Goal: Task Accomplishment & Management: Manage account settings

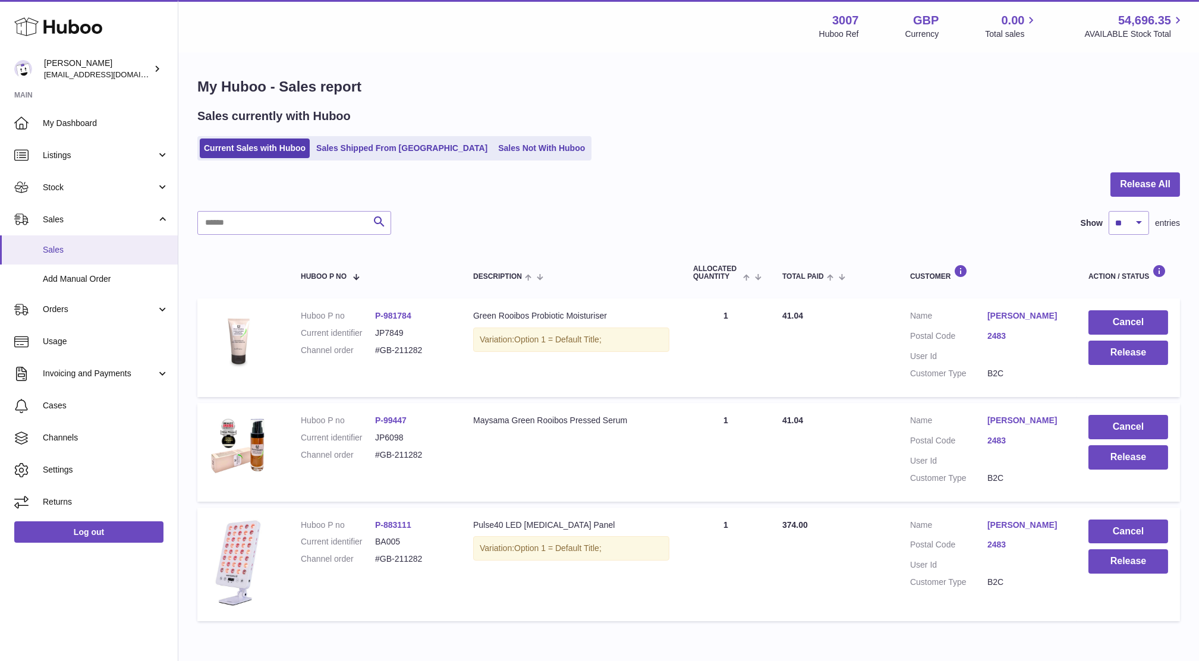
click at [70, 249] on span "Sales" at bounding box center [106, 249] width 126 height 11
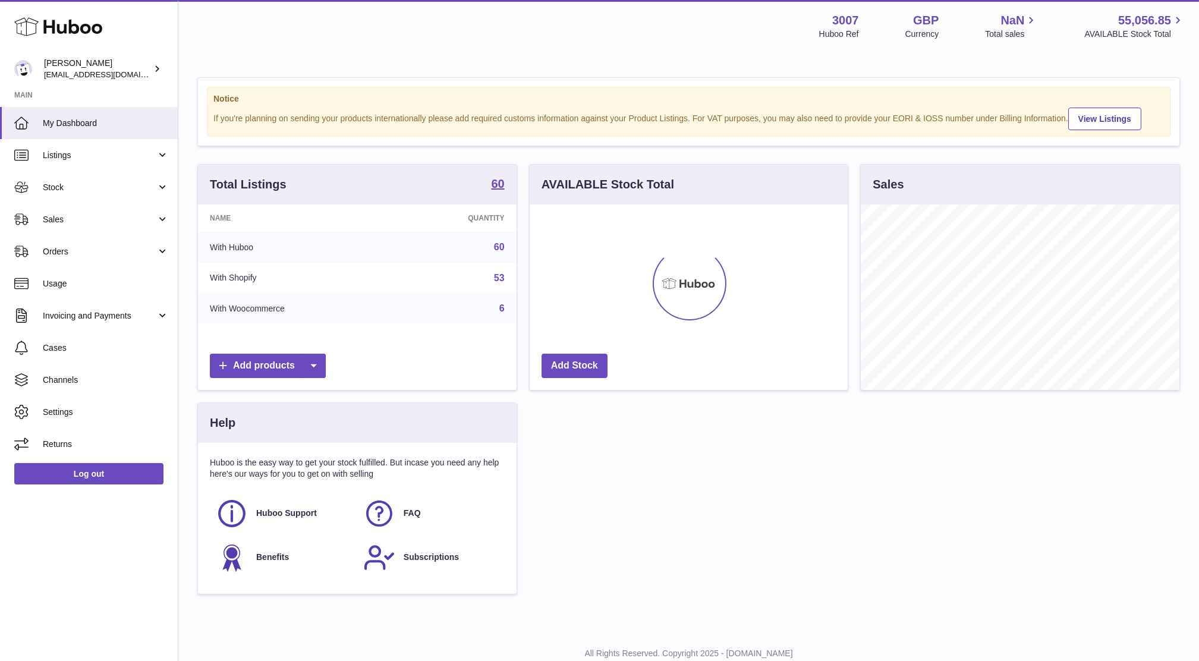
scroll to position [185, 318]
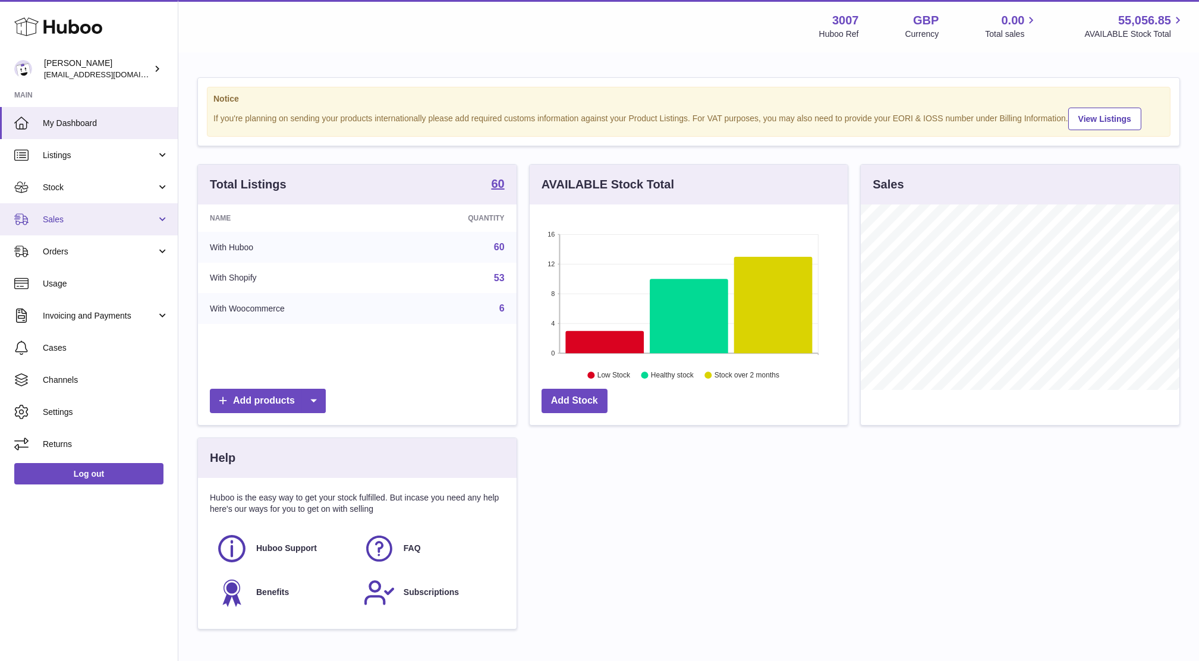
click at [55, 222] on span "Sales" at bounding box center [100, 219] width 114 height 11
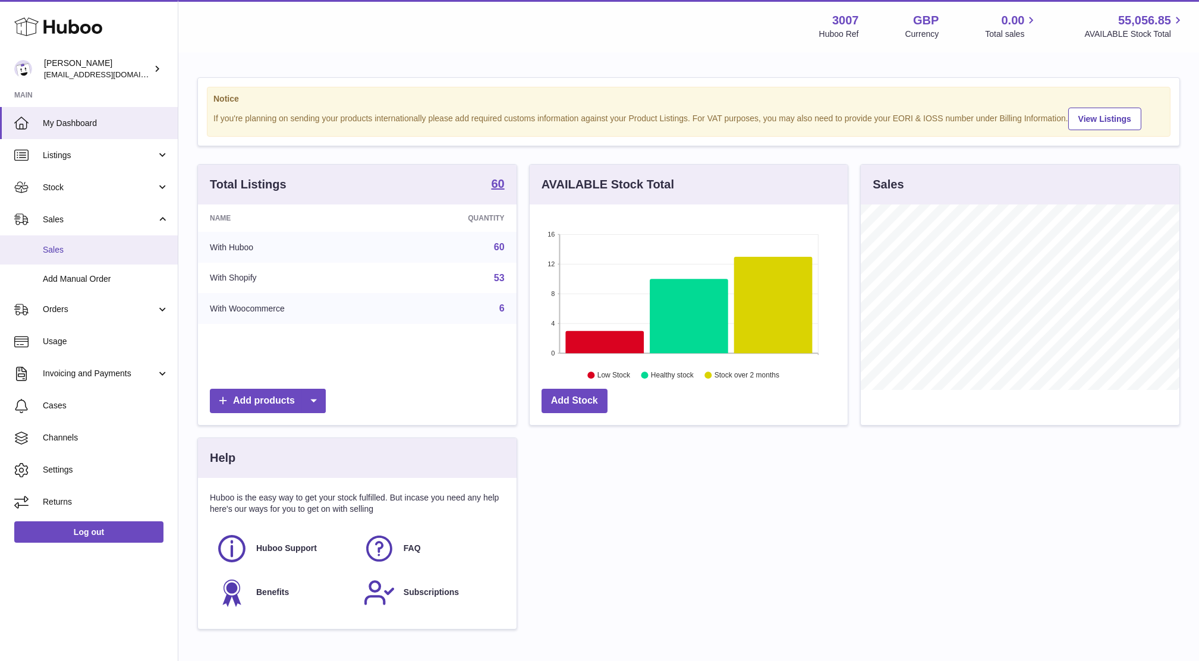
click at [70, 256] on link "Sales" at bounding box center [89, 249] width 178 height 29
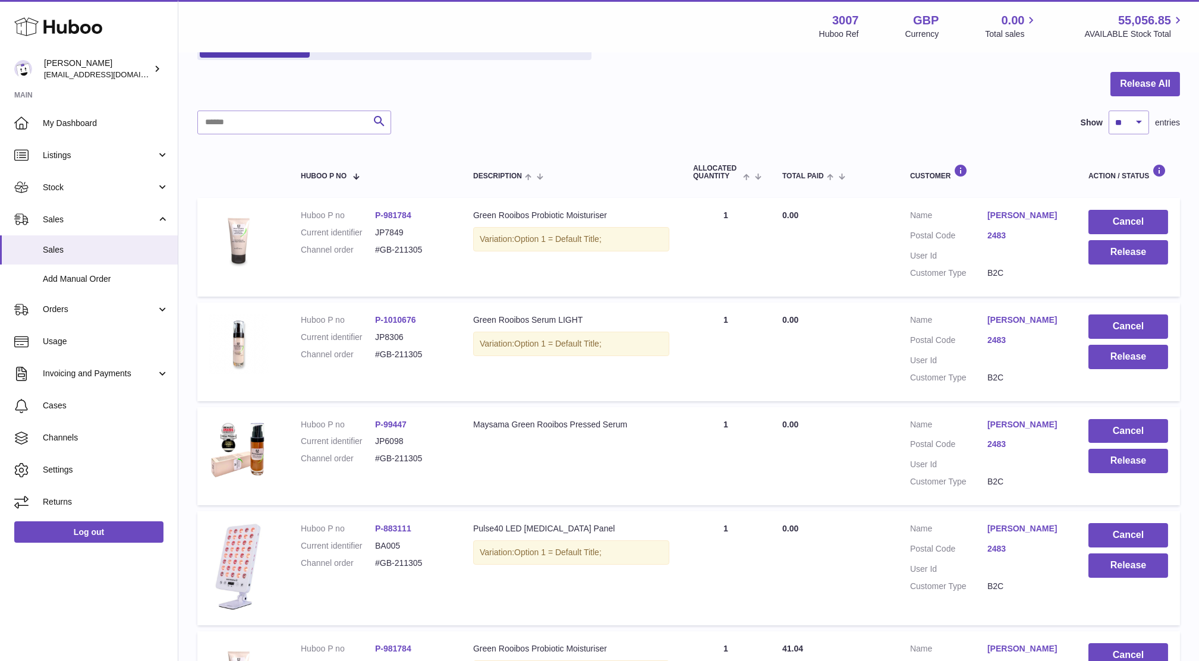
scroll to position [43, 0]
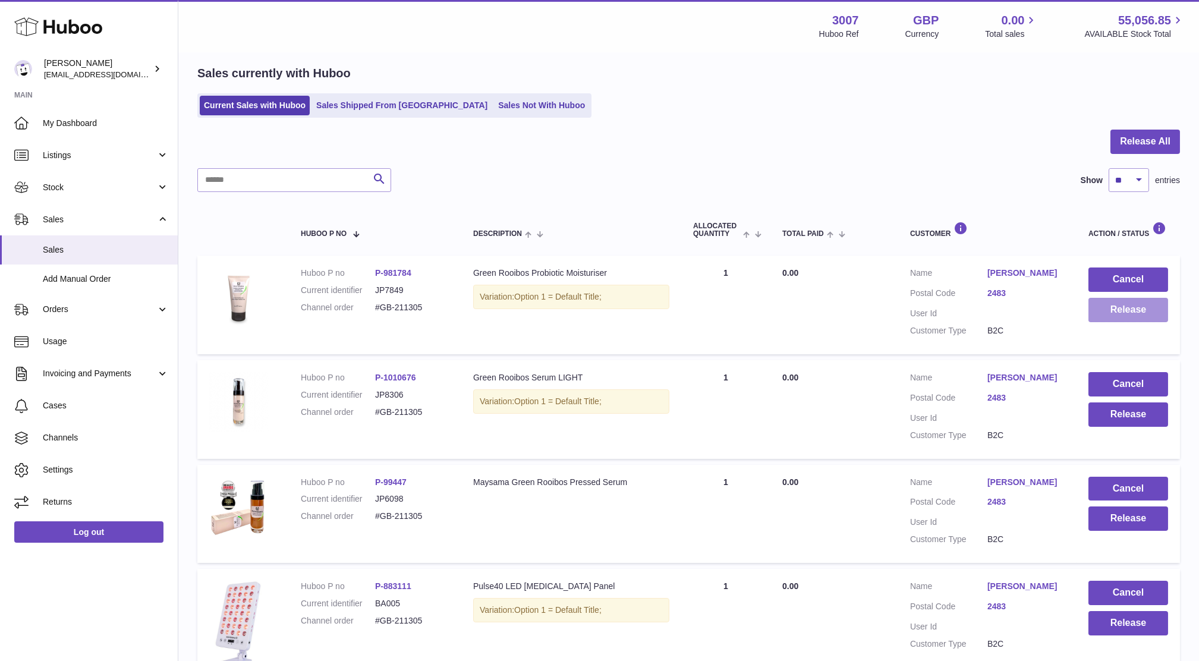
click at [1139, 313] on button "Release" at bounding box center [1129, 310] width 80 height 24
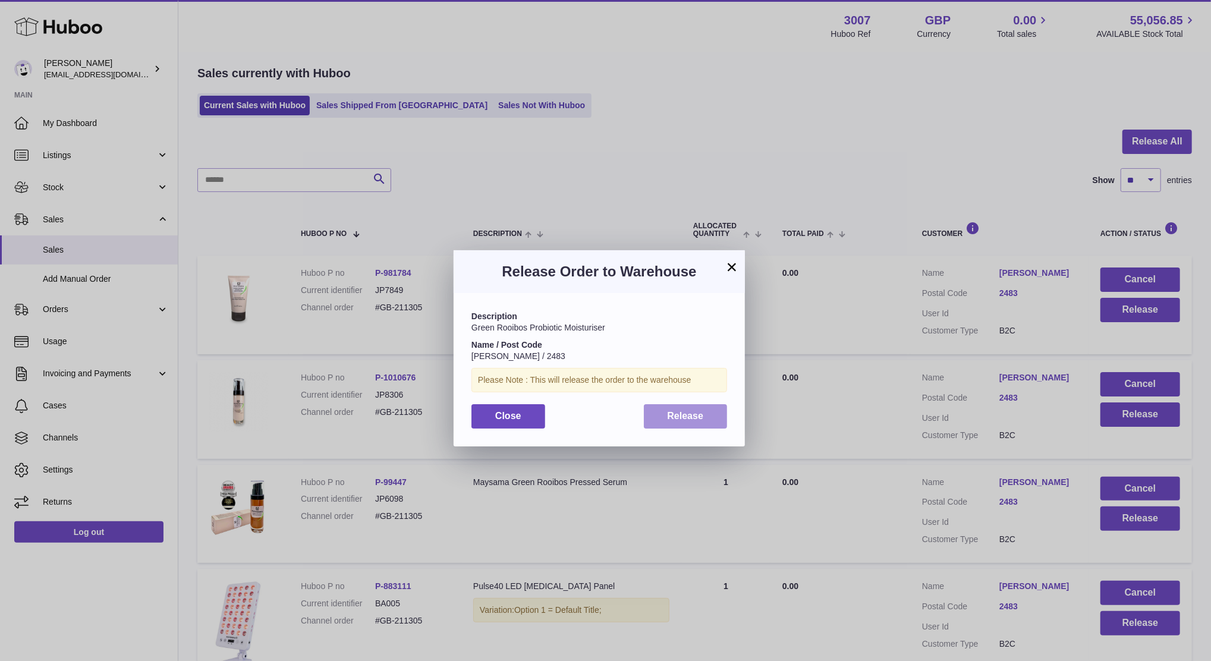
click at [697, 416] on span "Release" at bounding box center [686, 416] width 36 height 10
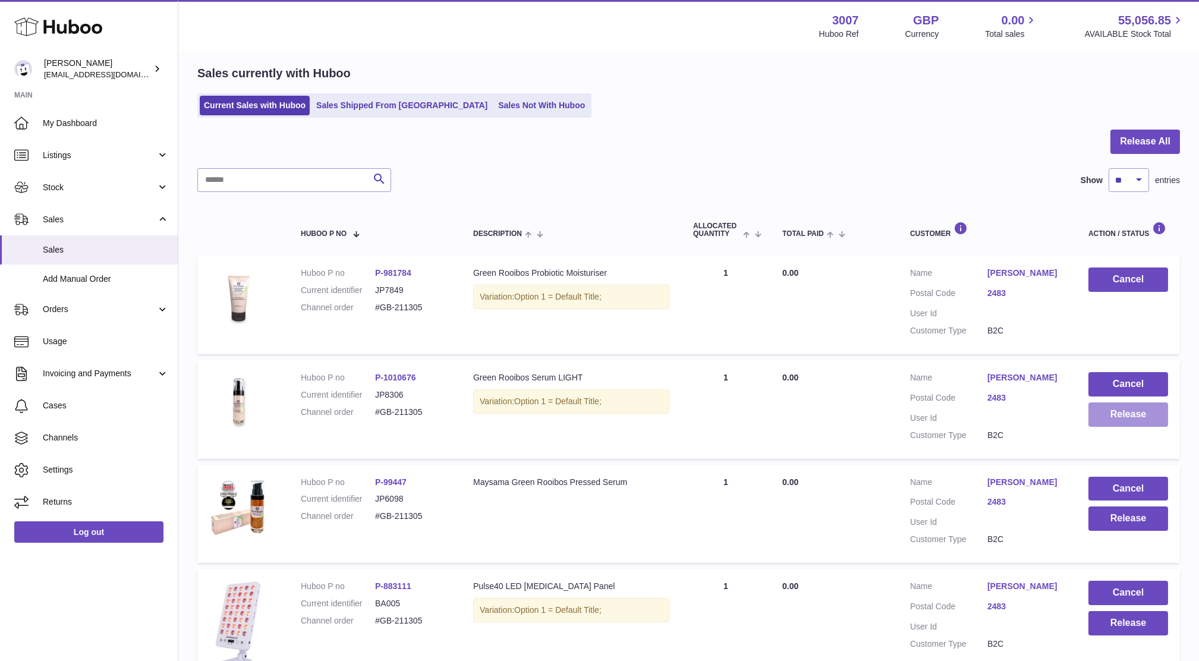
click at [1138, 413] on button "Release" at bounding box center [1129, 415] width 80 height 24
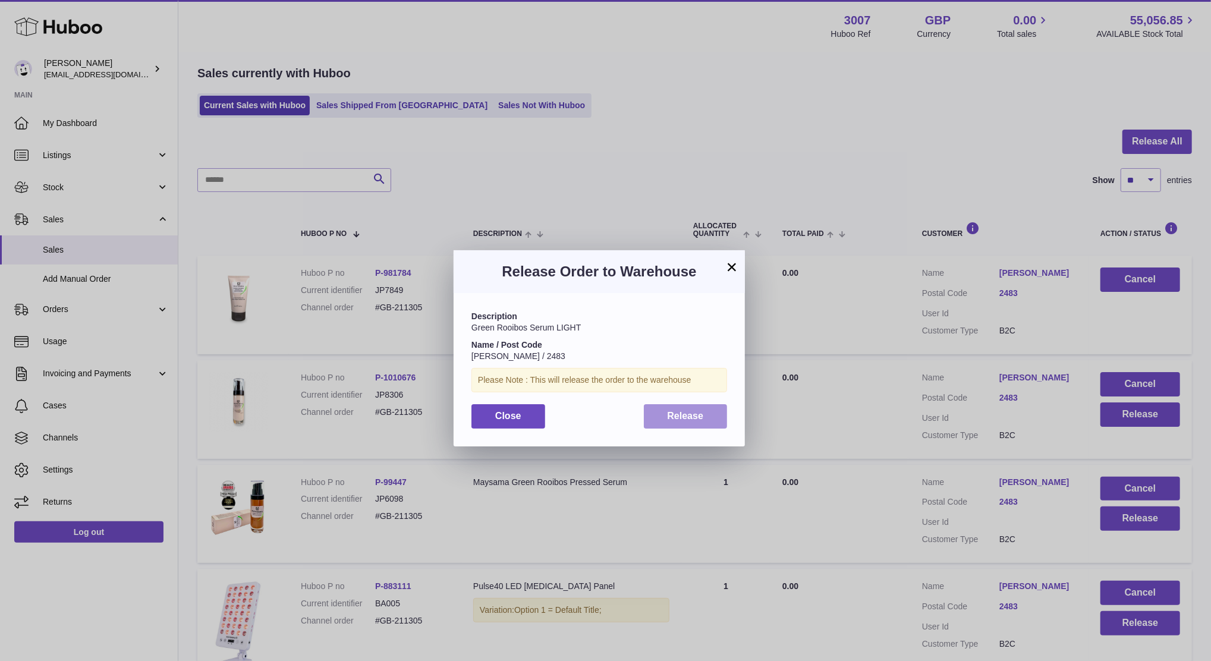
click at [703, 419] on span "Release" at bounding box center [686, 416] width 36 height 10
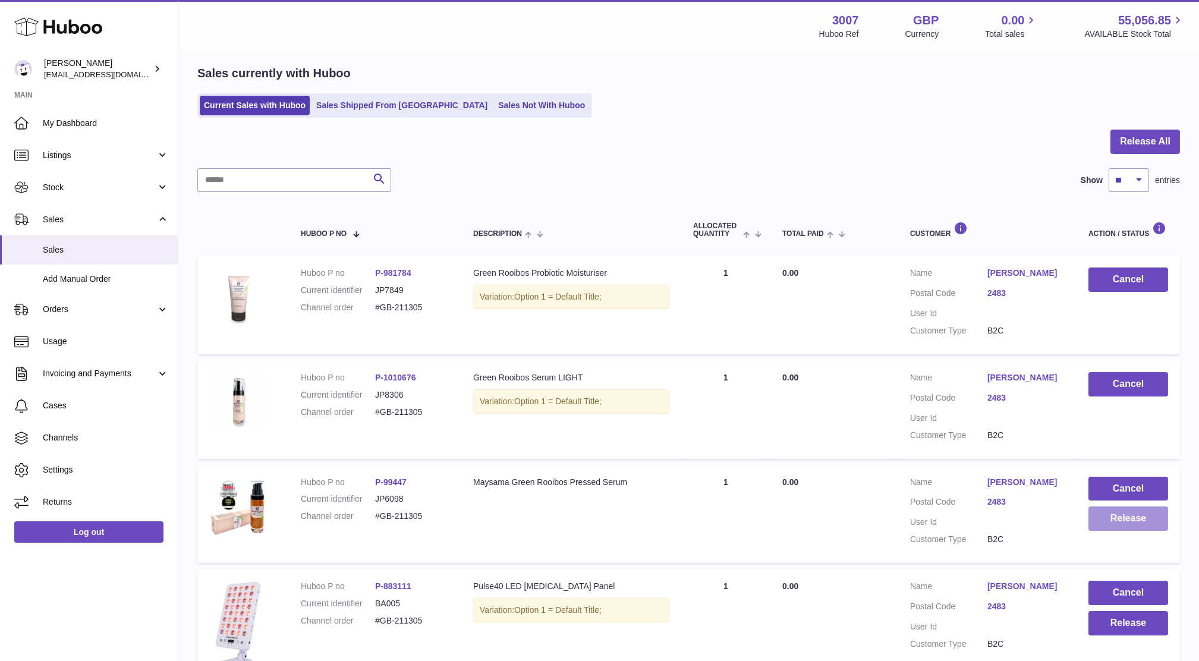
click at [1139, 523] on button "Release" at bounding box center [1129, 519] width 80 height 24
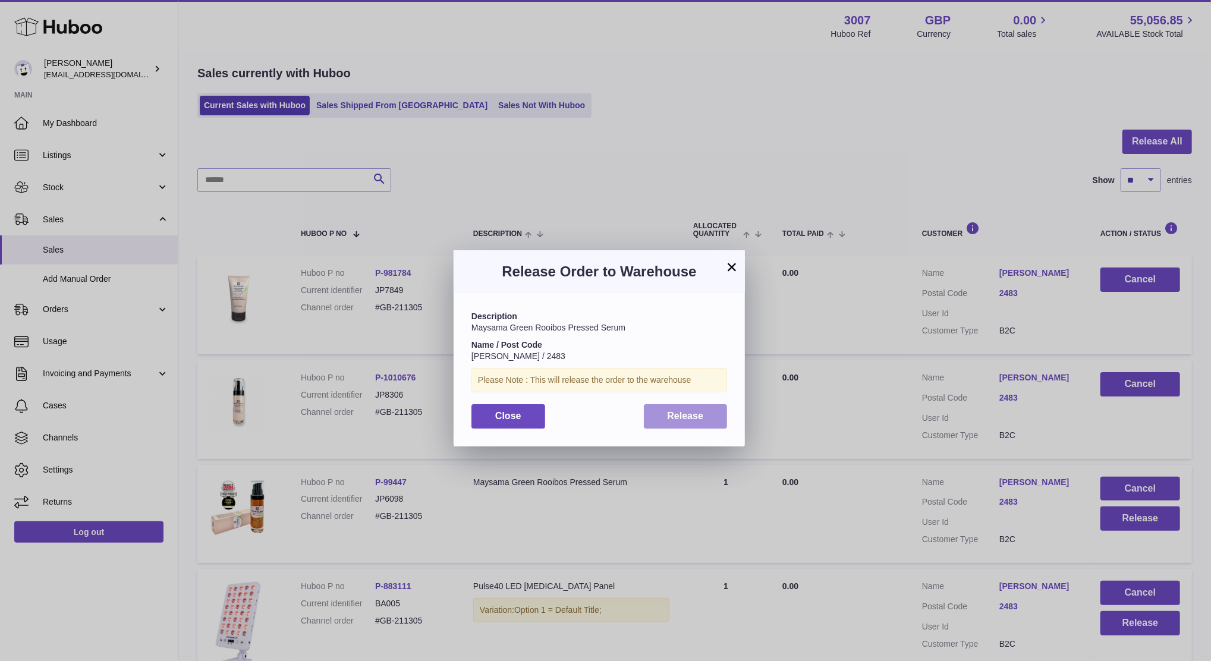
click at [679, 407] on button "Release" at bounding box center [686, 416] width 84 height 24
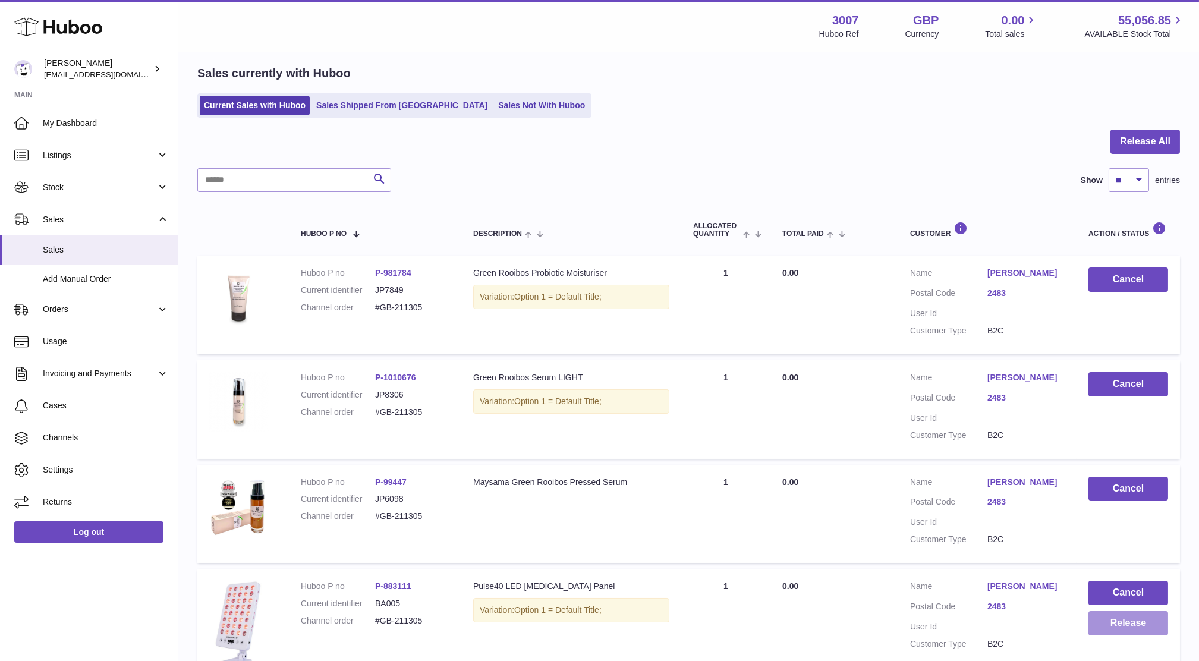
click at [1145, 620] on button "Release" at bounding box center [1129, 623] width 80 height 24
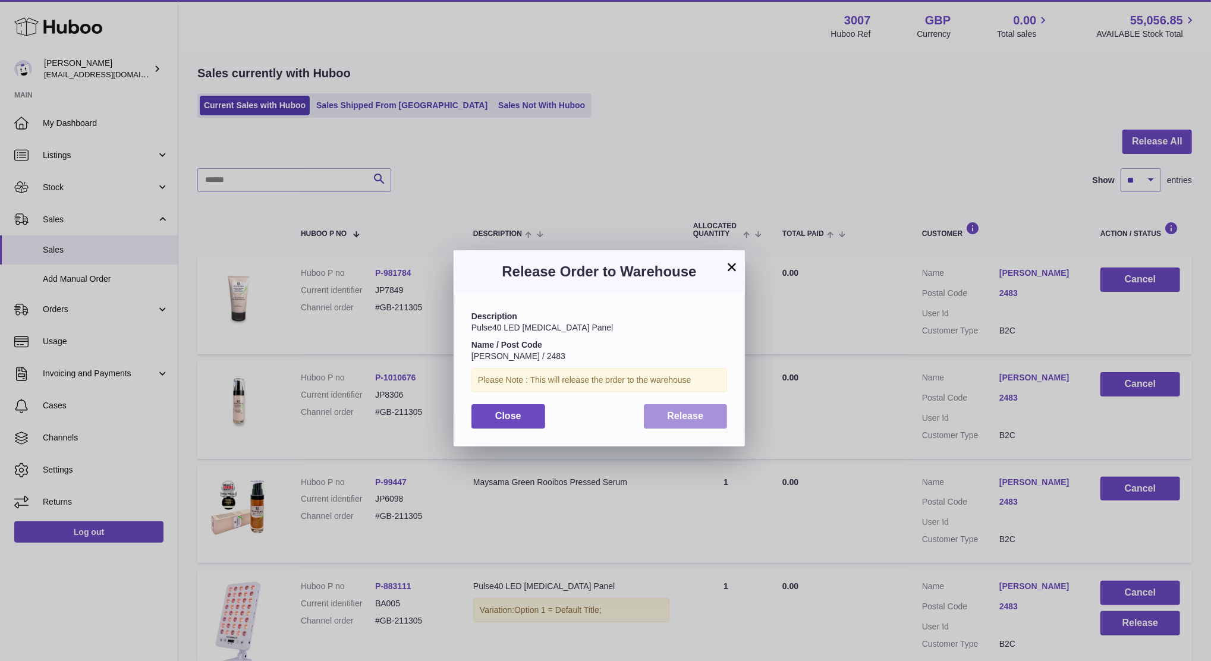
click at [679, 428] on button "Release" at bounding box center [686, 416] width 84 height 24
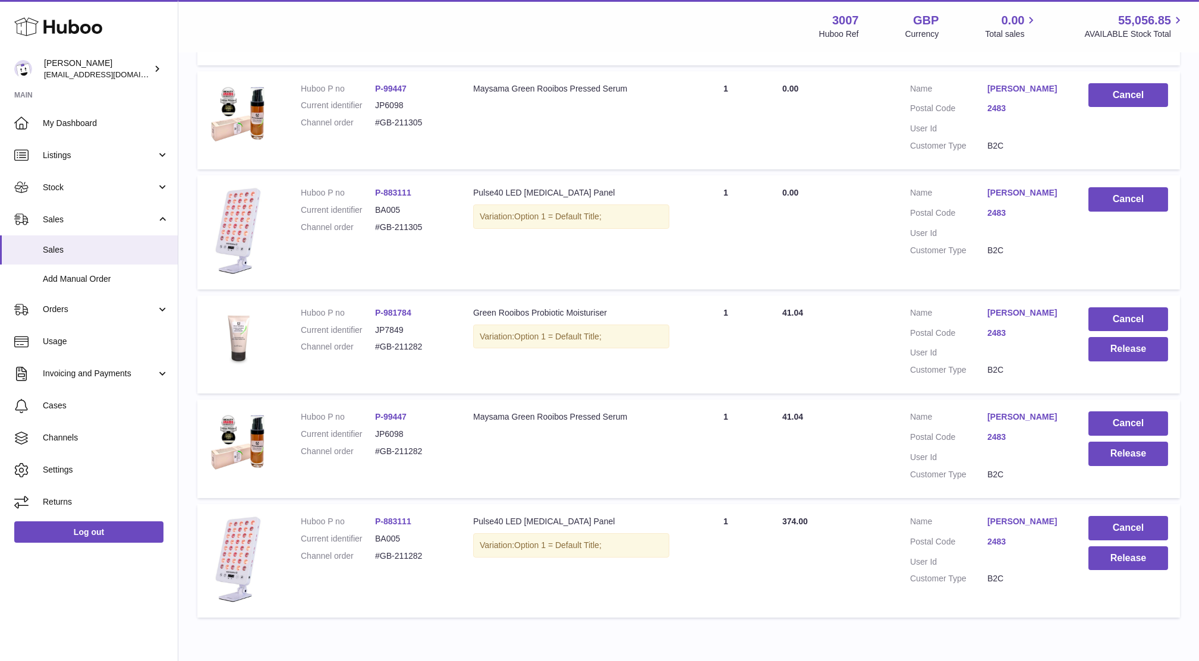
scroll to position [491, 0]
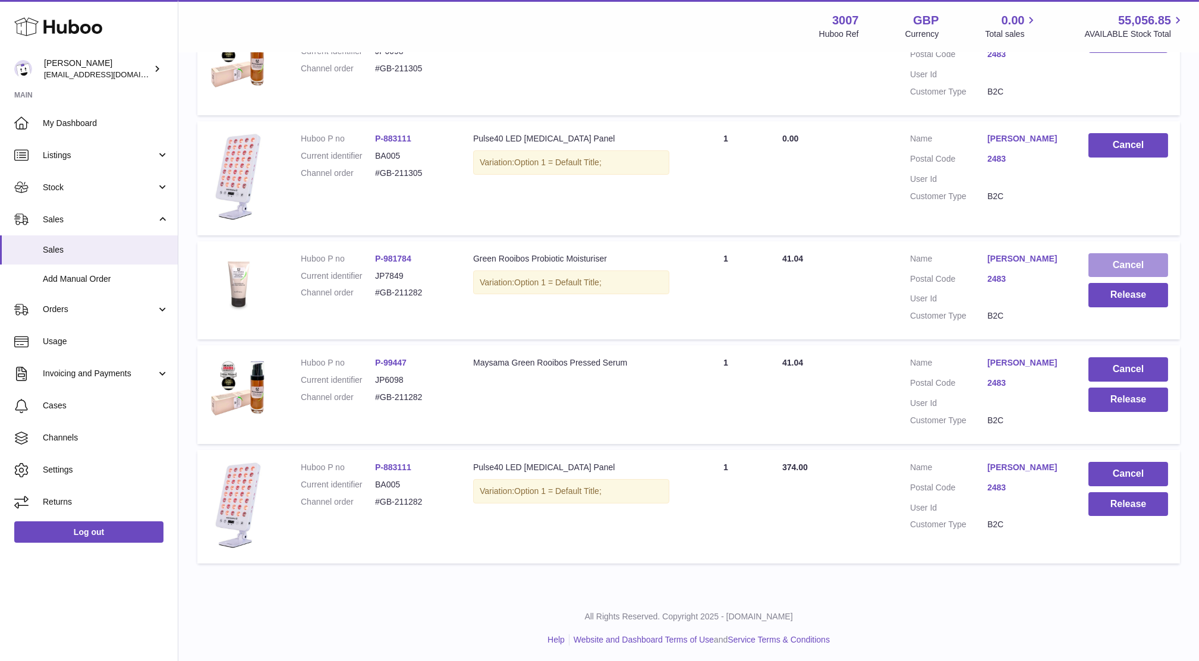
click at [1102, 263] on button "Cancel" at bounding box center [1129, 265] width 80 height 24
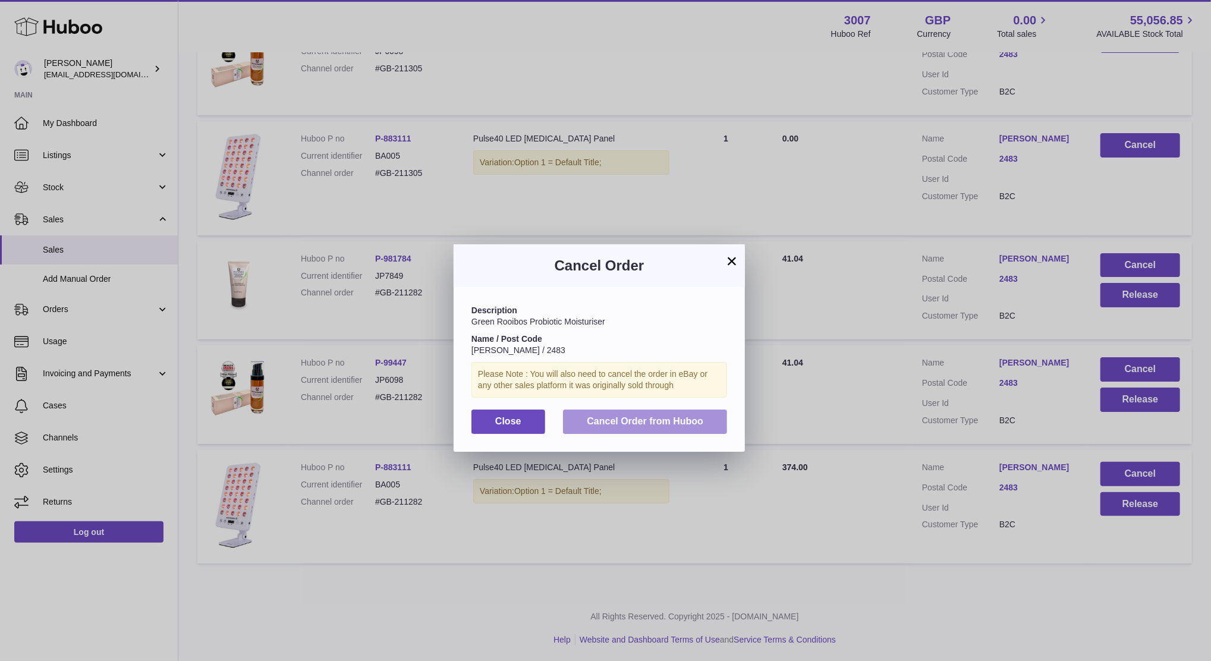
click at [681, 422] on span "Cancel Order from Huboo" at bounding box center [645, 421] width 117 height 10
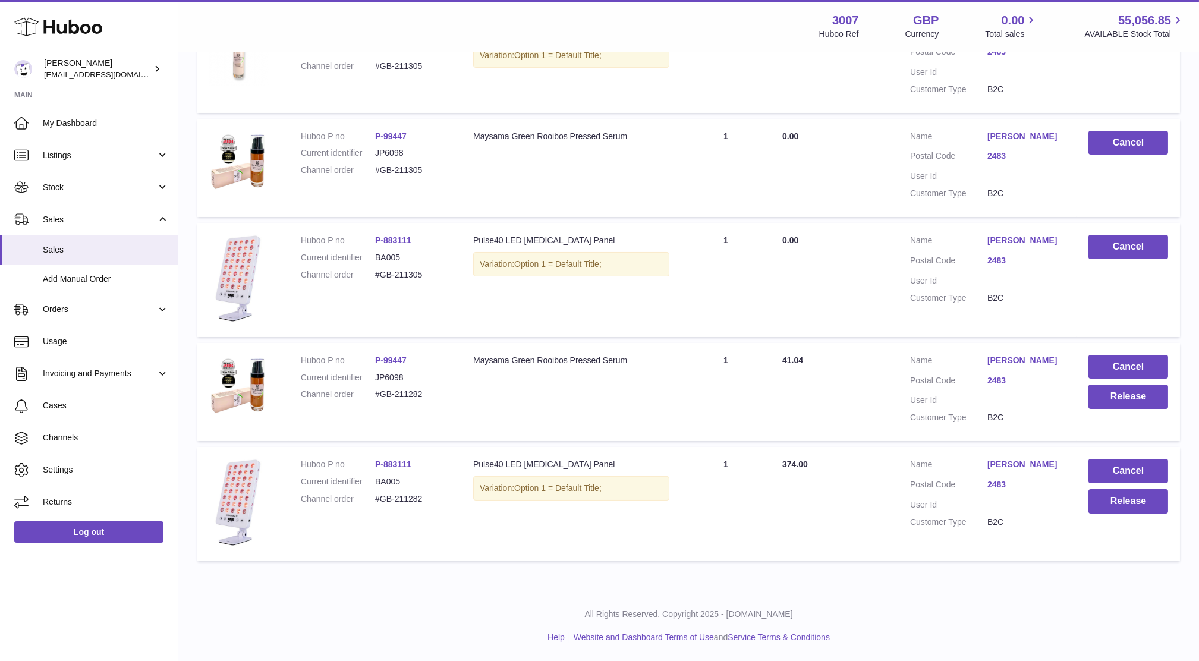
scroll to position [387, 0]
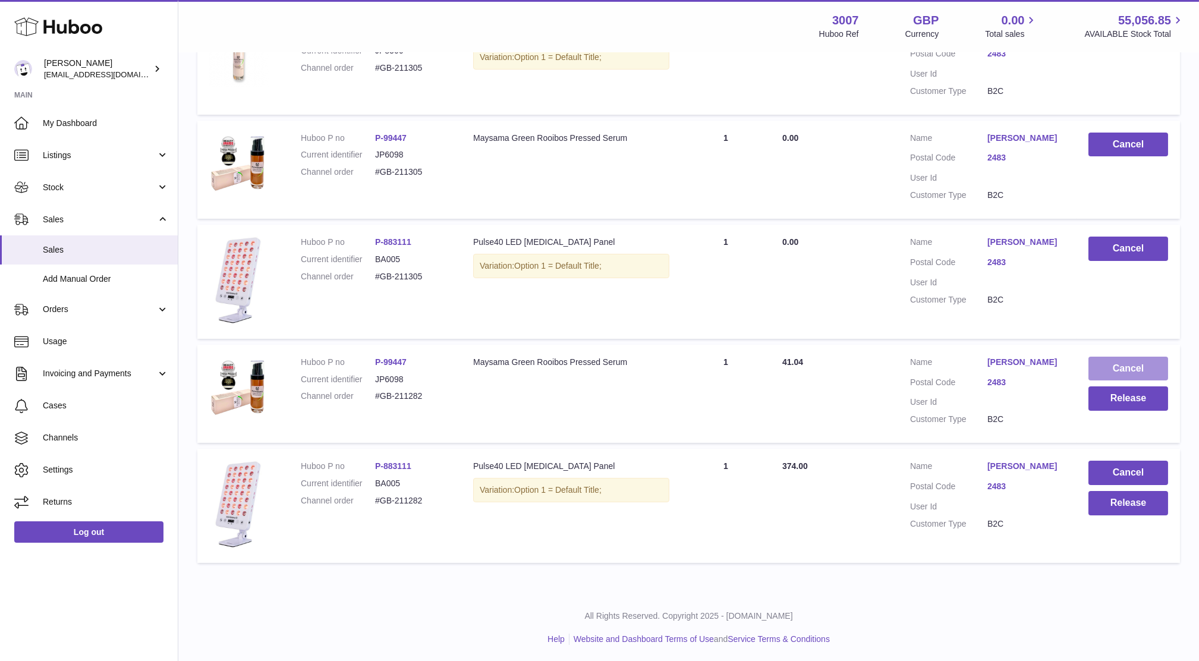
click at [1114, 365] on button "Cancel" at bounding box center [1129, 369] width 80 height 24
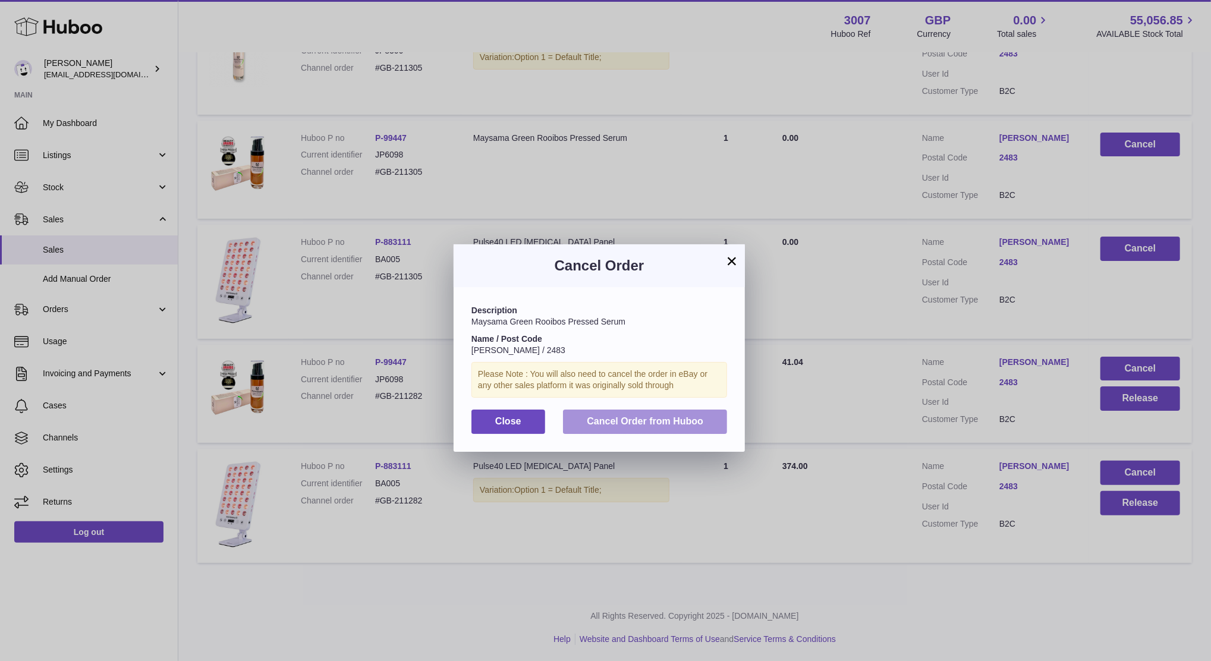
click at [690, 420] on span "Cancel Order from Huboo" at bounding box center [645, 421] width 117 height 10
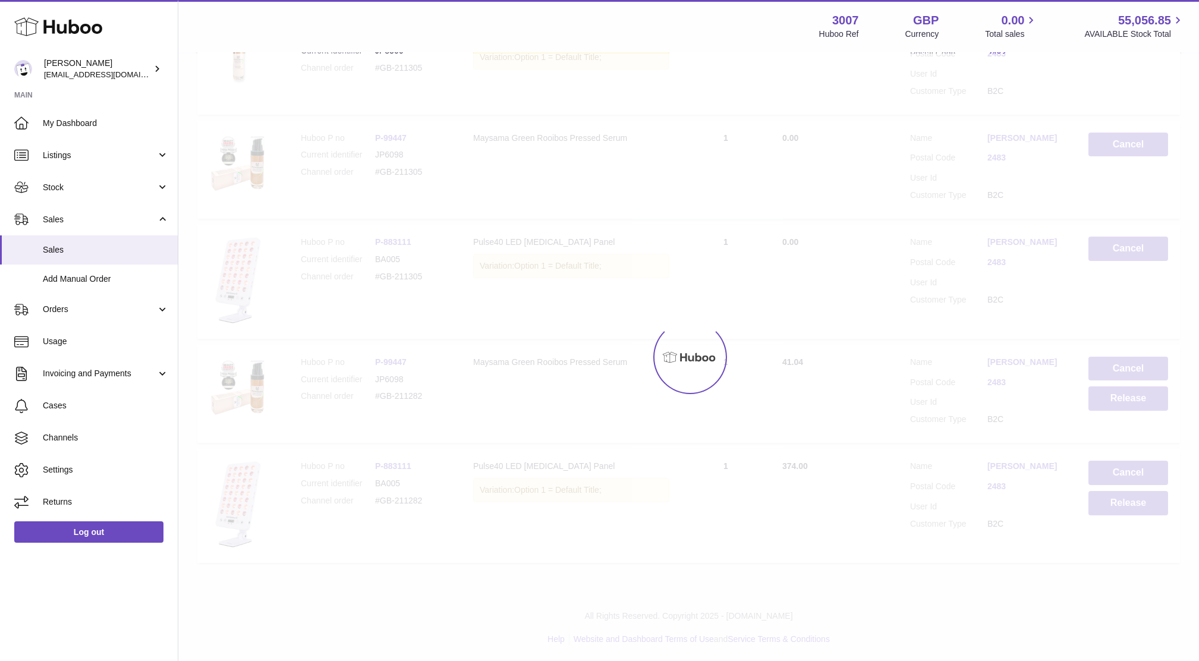
scroll to position [282, 0]
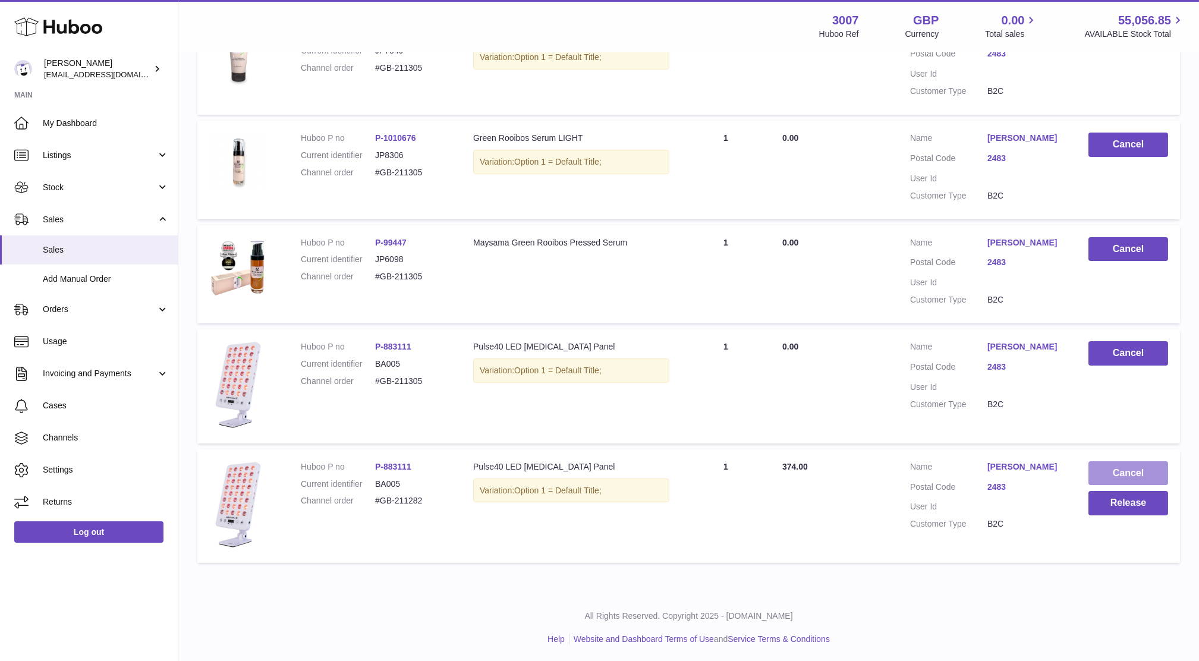
click at [1123, 472] on button "Cancel" at bounding box center [1129, 473] width 80 height 24
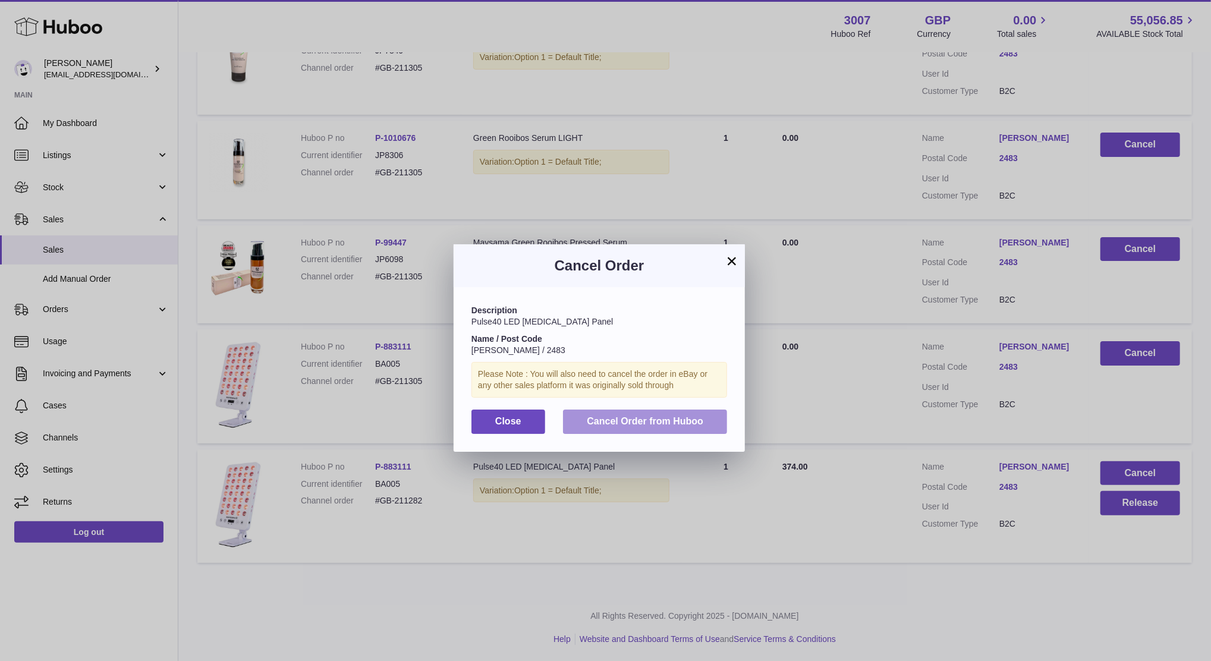
click at [648, 425] on span "Cancel Order from Huboo" at bounding box center [645, 421] width 117 height 10
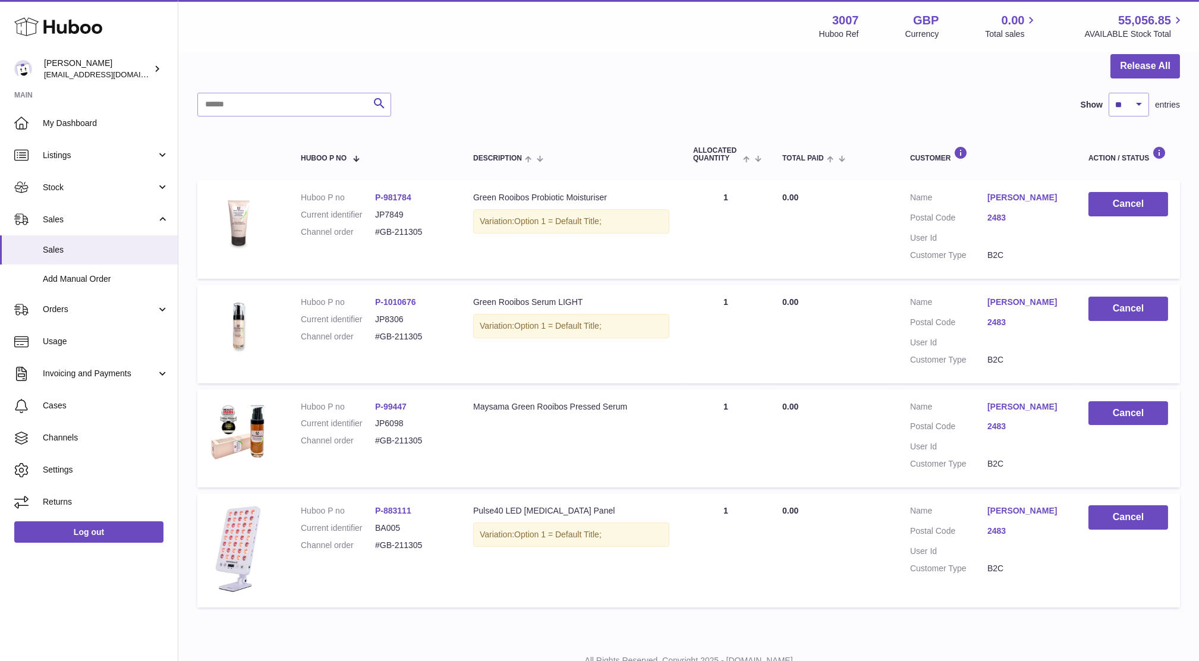
scroll to position [0, 0]
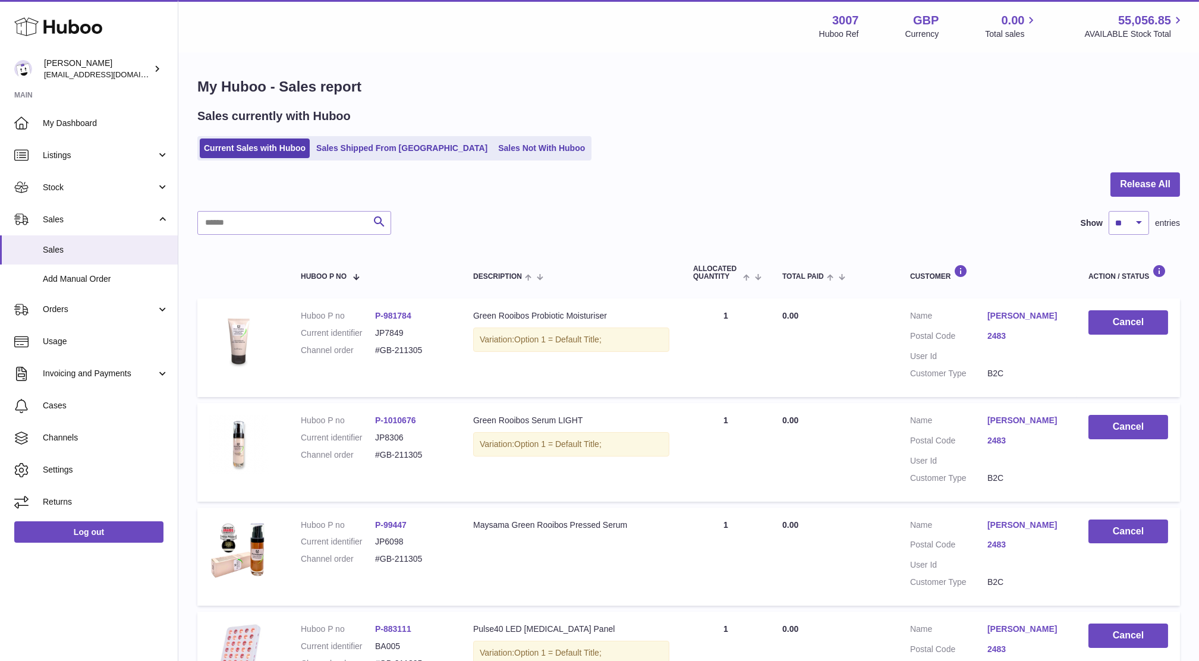
click at [498, 131] on div "Sales currently with Huboo Current Sales with Huboo Sales Shipped From Huboo Sa…" at bounding box center [688, 134] width 983 height 52
click at [502, 165] on div "My Huboo - Sales report Sales currently with Huboo Current Sales with Huboo Sal…" at bounding box center [688, 405] width 1021 height 702
click at [494, 151] on link "Sales Not With Huboo" at bounding box center [541, 149] width 95 height 20
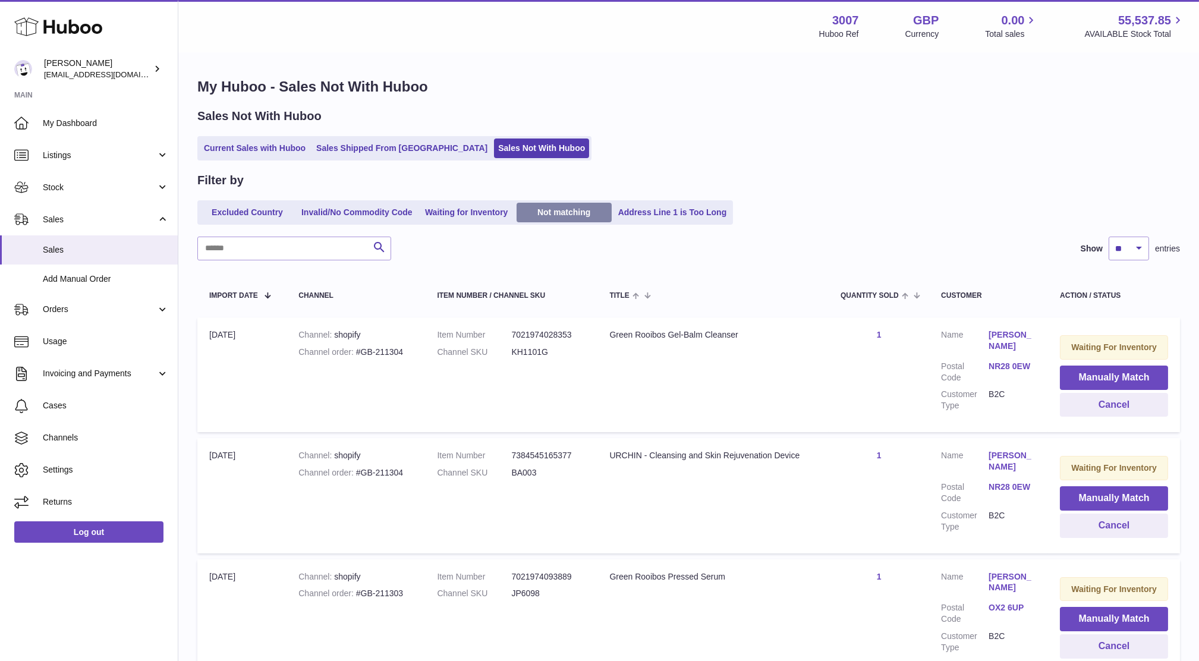
click at [563, 208] on link "Not matching" at bounding box center [564, 213] width 95 height 20
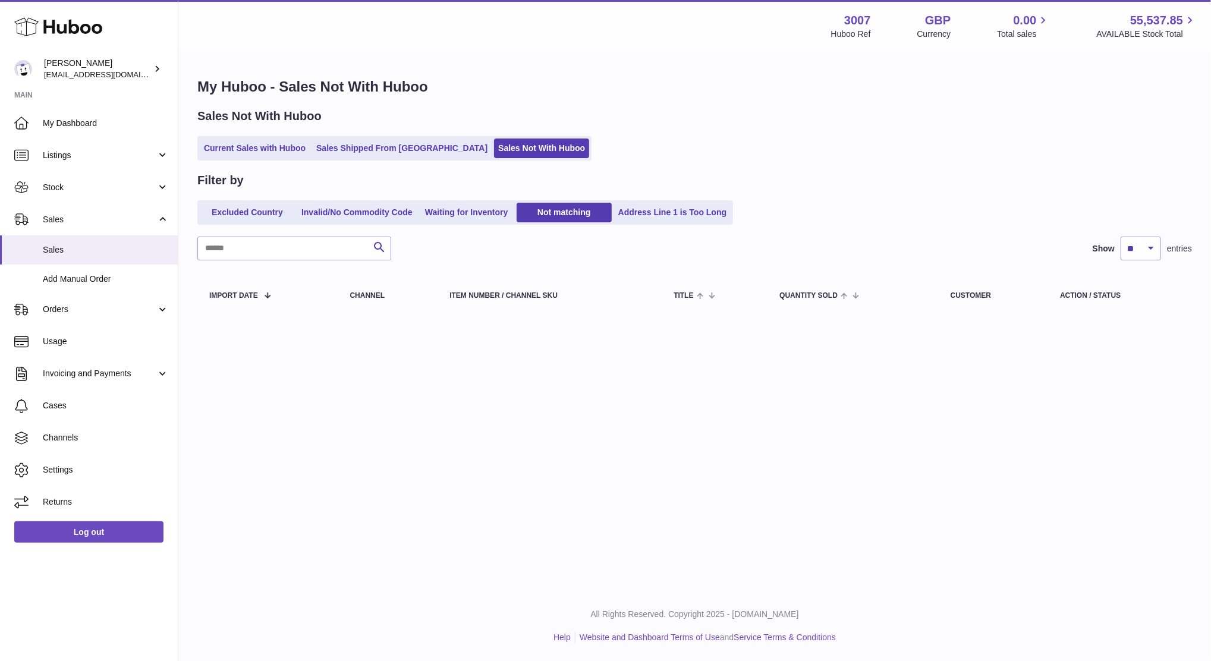
click at [488, 217] on link "Waiting for Inventory" at bounding box center [466, 213] width 95 height 20
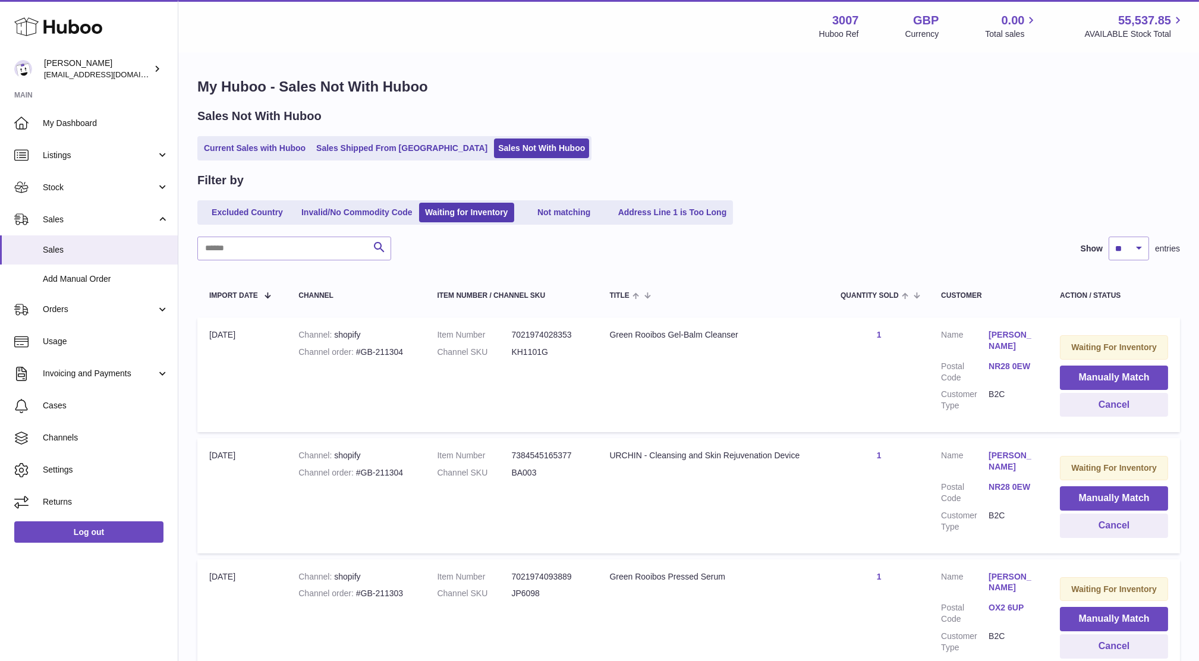
scroll to position [157, 0]
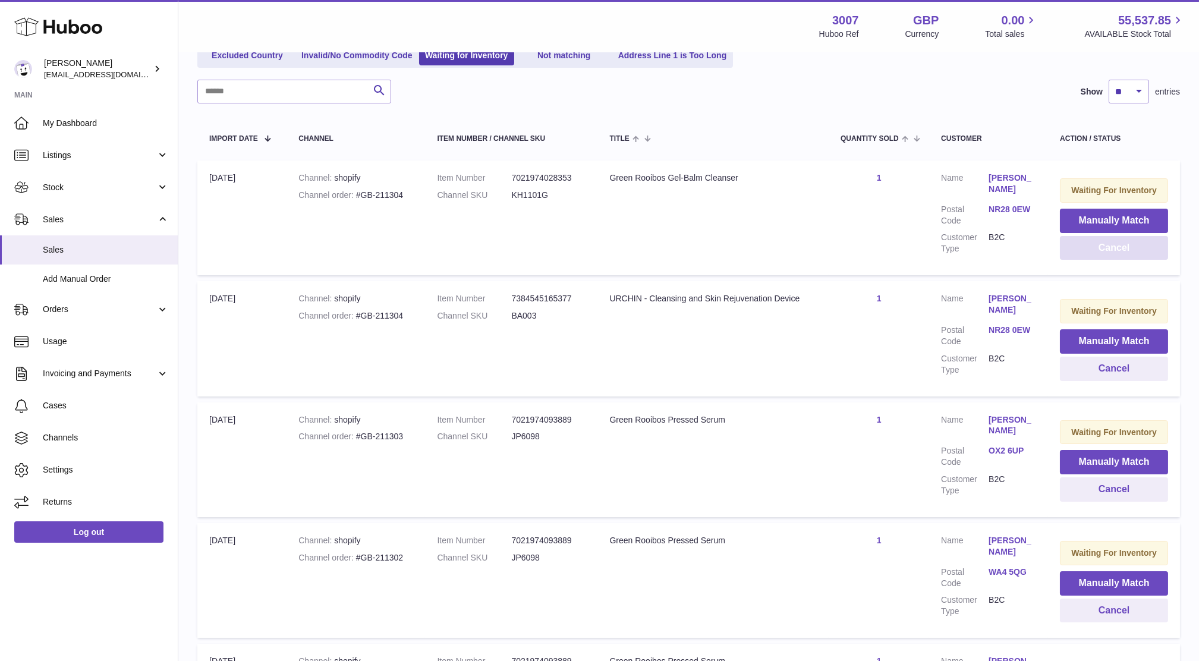
click at [1095, 247] on button "Cancel" at bounding box center [1114, 248] width 108 height 24
click at [1076, 257] on button "Cancel" at bounding box center [1114, 248] width 108 height 24
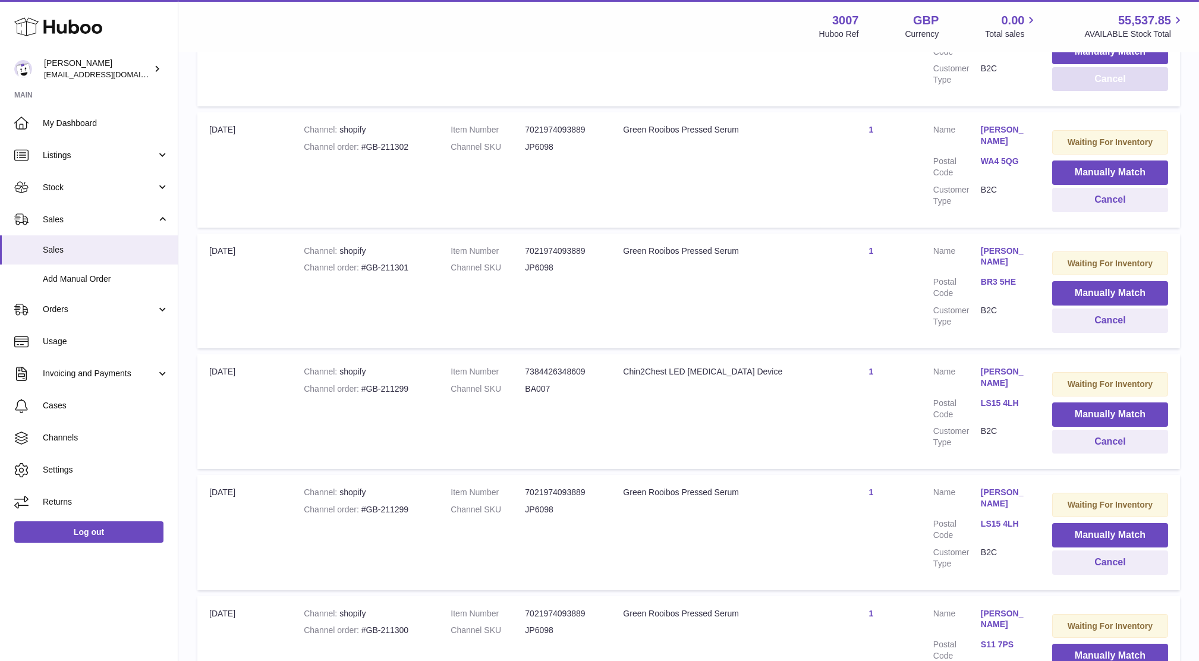
scroll to position [378, 0]
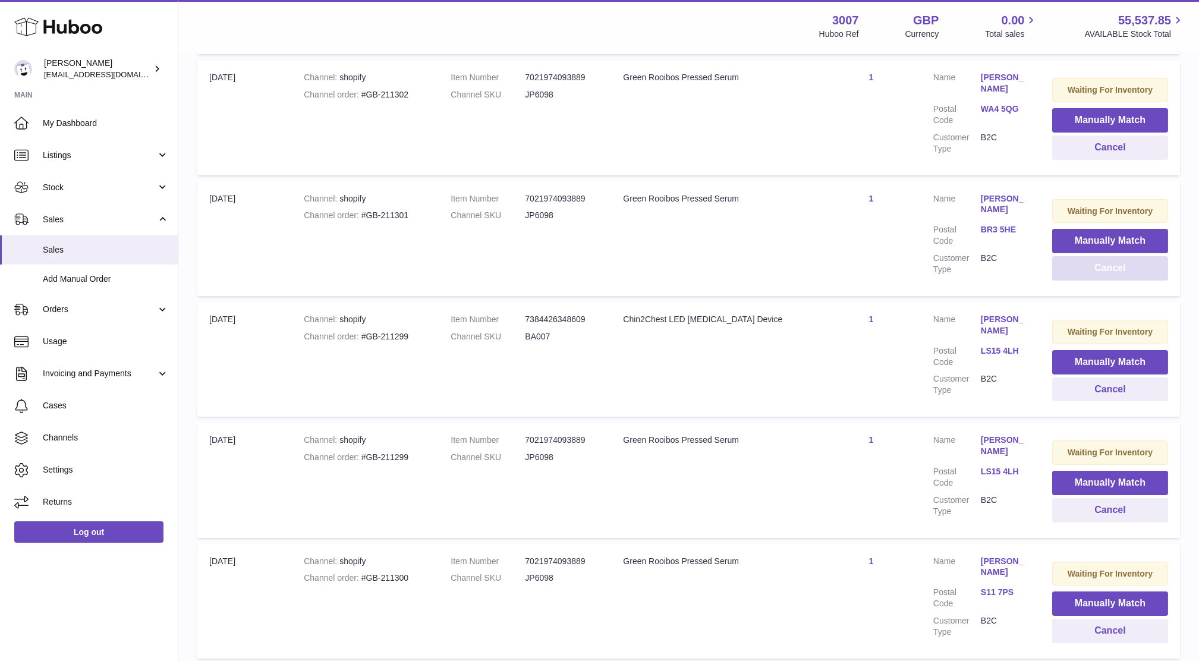
click at [1085, 278] on button "Cancel" at bounding box center [1111, 268] width 116 height 24
click at [1085, 278] on button "Cancel" at bounding box center [1109, 268] width 119 height 24
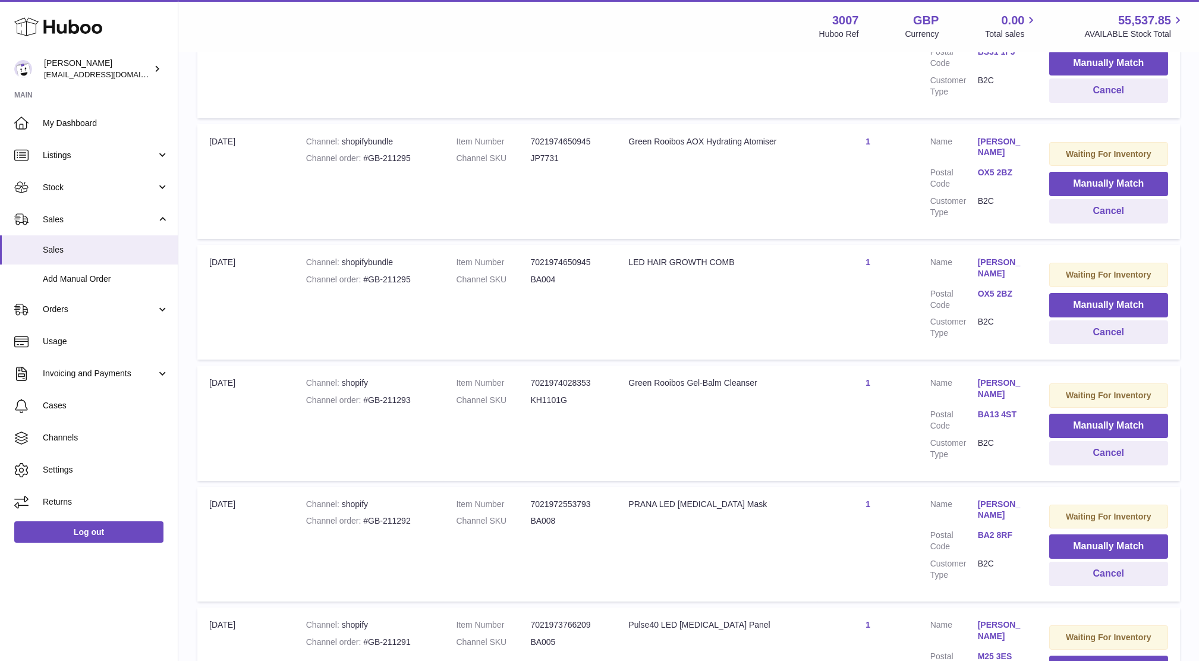
scroll to position [758, 0]
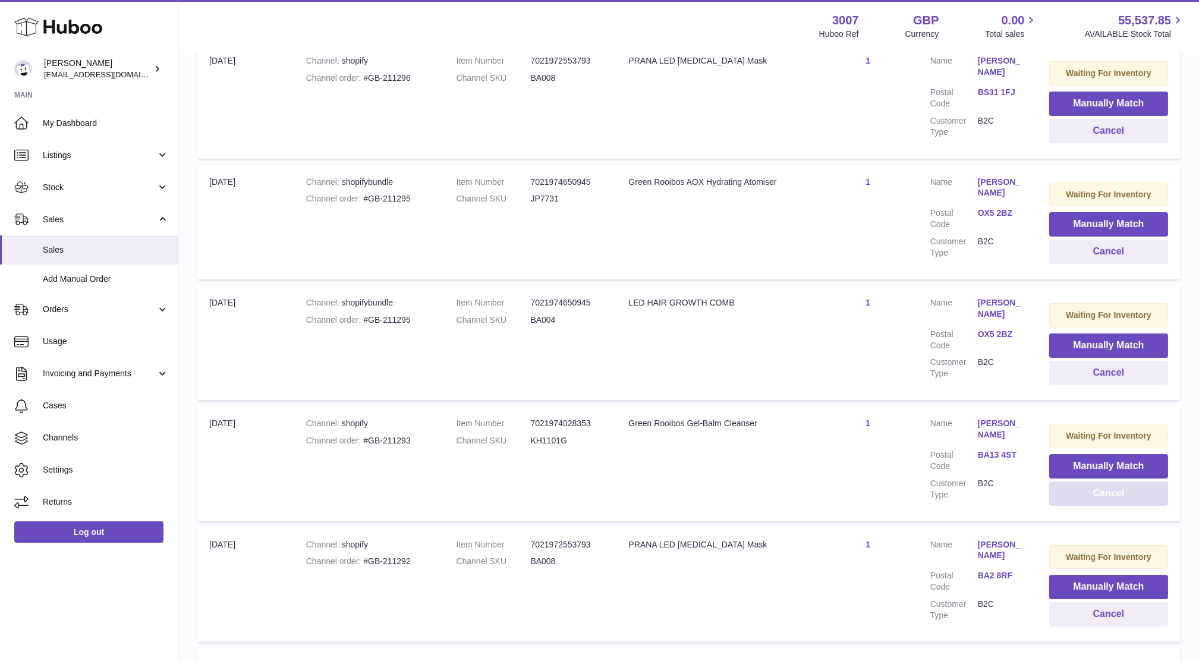
click at [1117, 491] on button "Cancel" at bounding box center [1109, 494] width 119 height 24
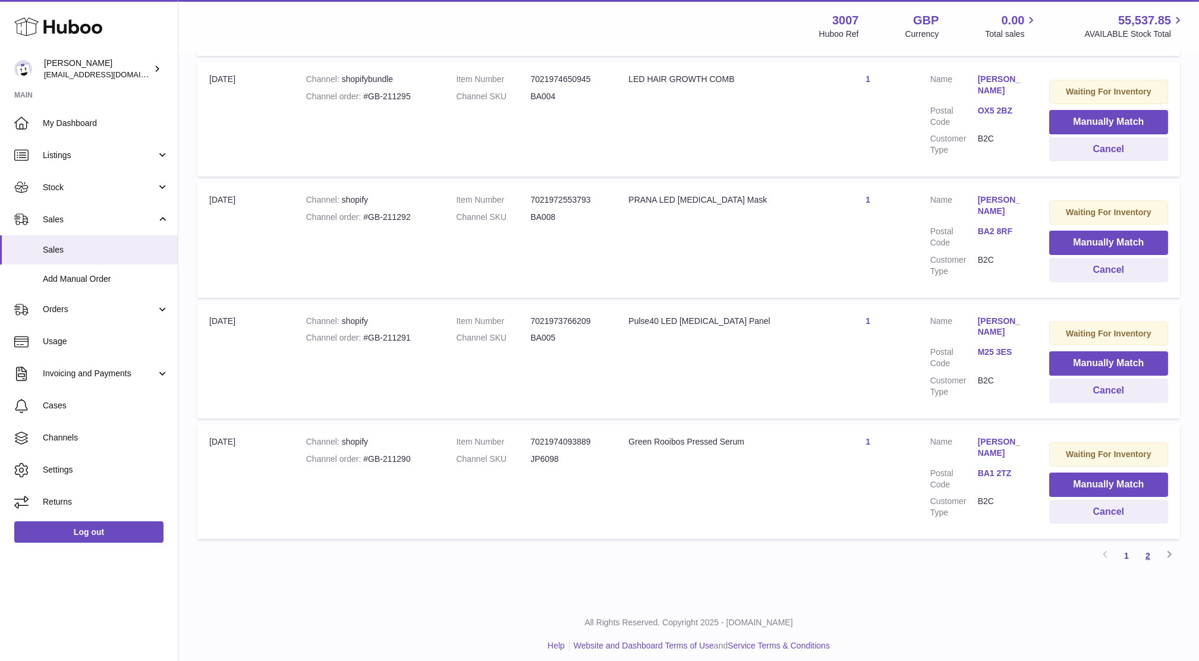
click at [1144, 545] on link "2" at bounding box center [1148, 555] width 21 height 21
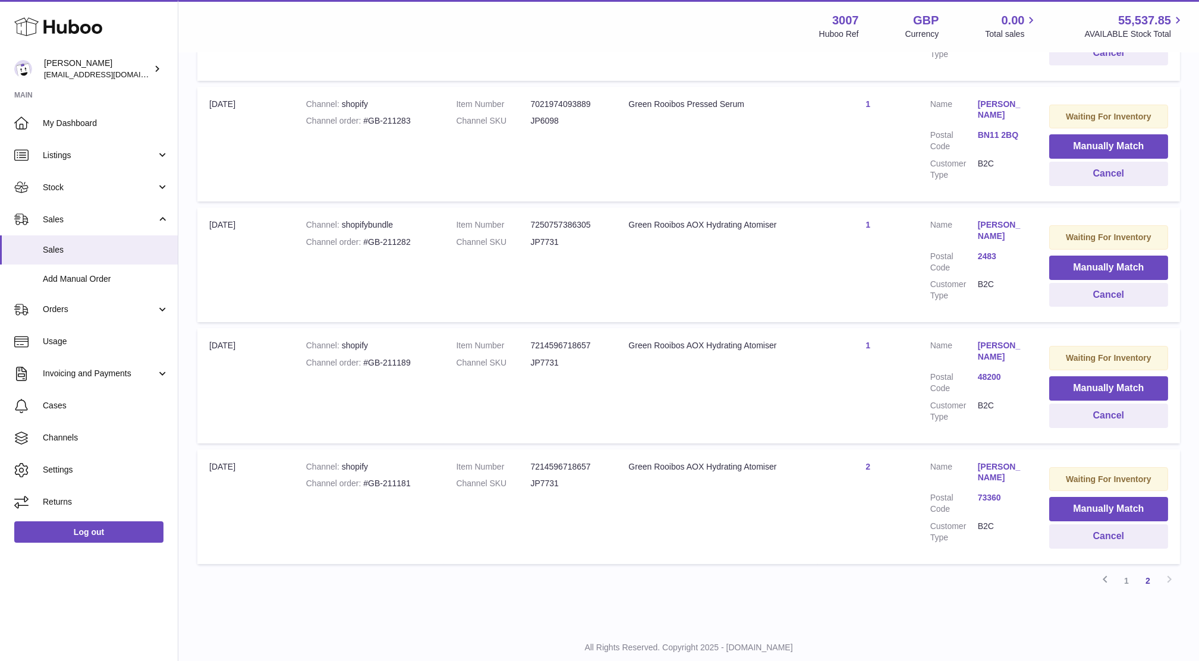
scroll to position [859, 0]
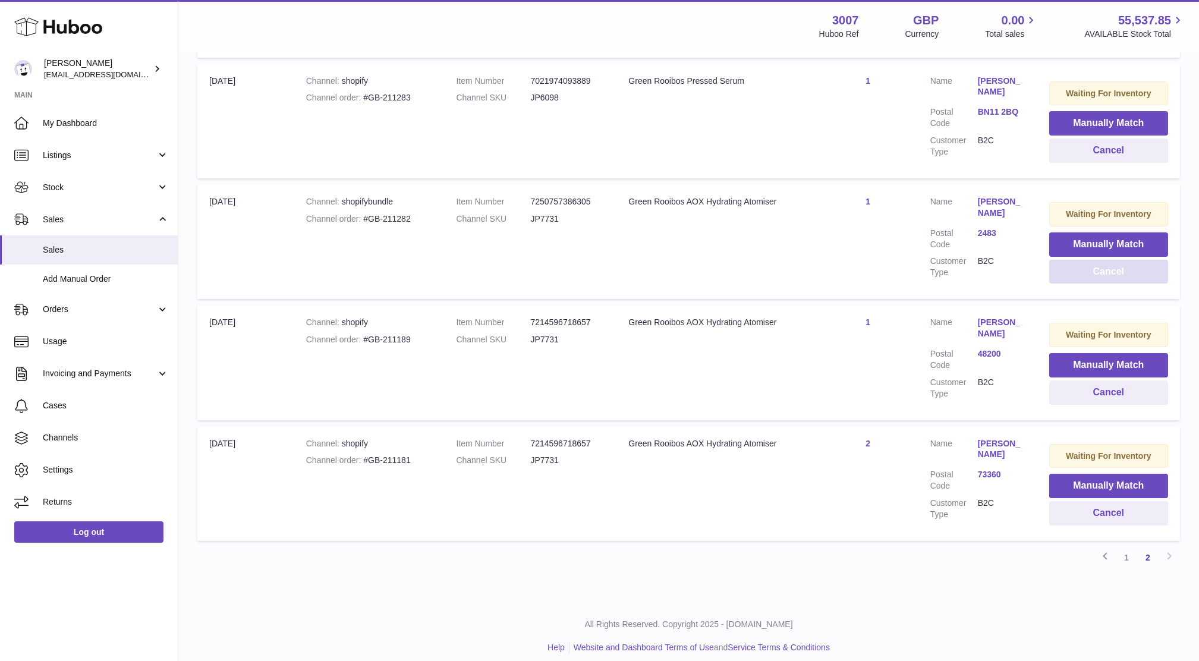
click at [1106, 265] on button "Cancel" at bounding box center [1109, 272] width 119 height 24
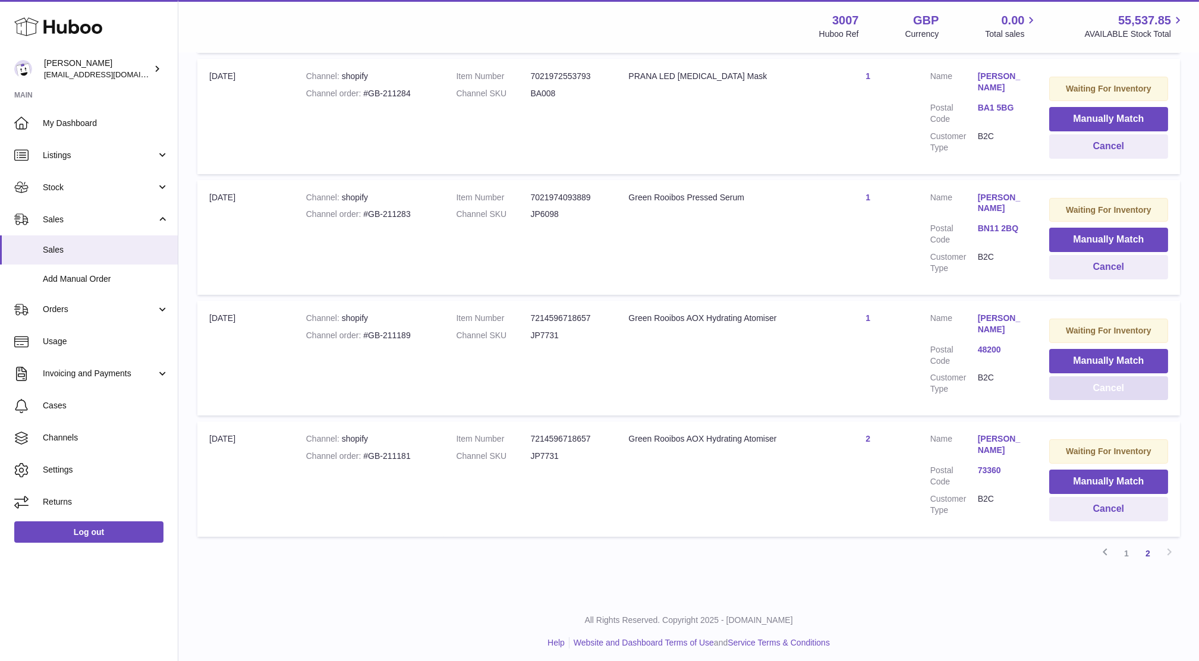
scroll to position [0, 0]
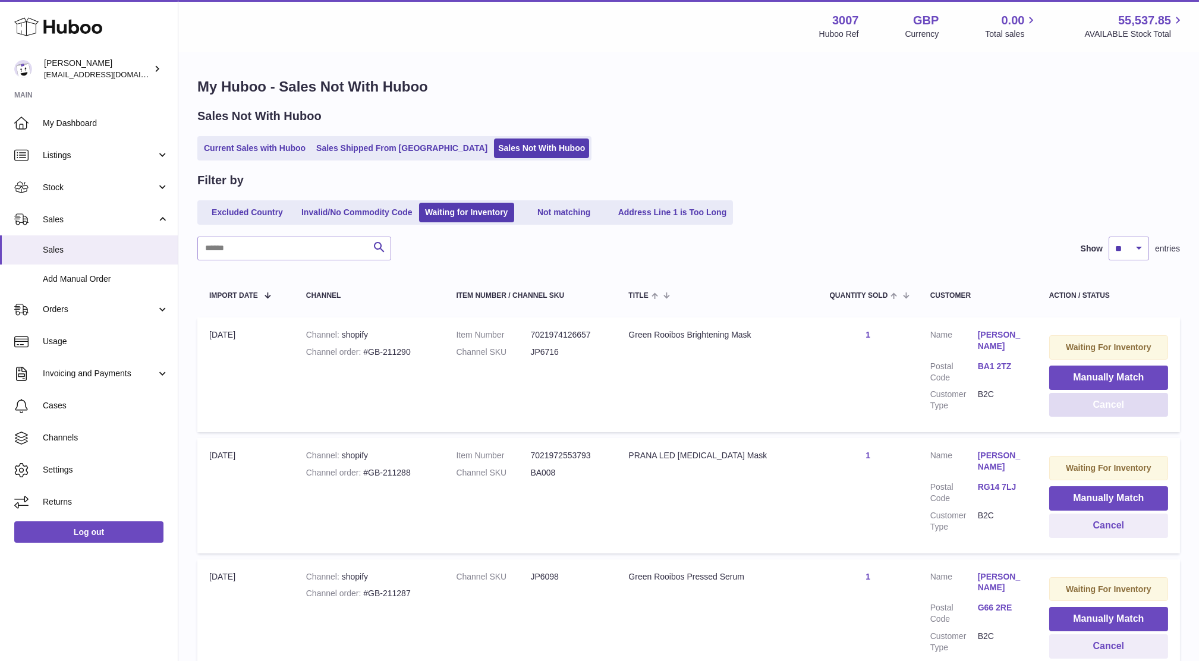
click at [1096, 407] on button "Cancel" at bounding box center [1109, 405] width 119 height 24
click at [96, 249] on span "Sales" at bounding box center [106, 249] width 126 height 11
